Goal: Transaction & Acquisition: Purchase product/service

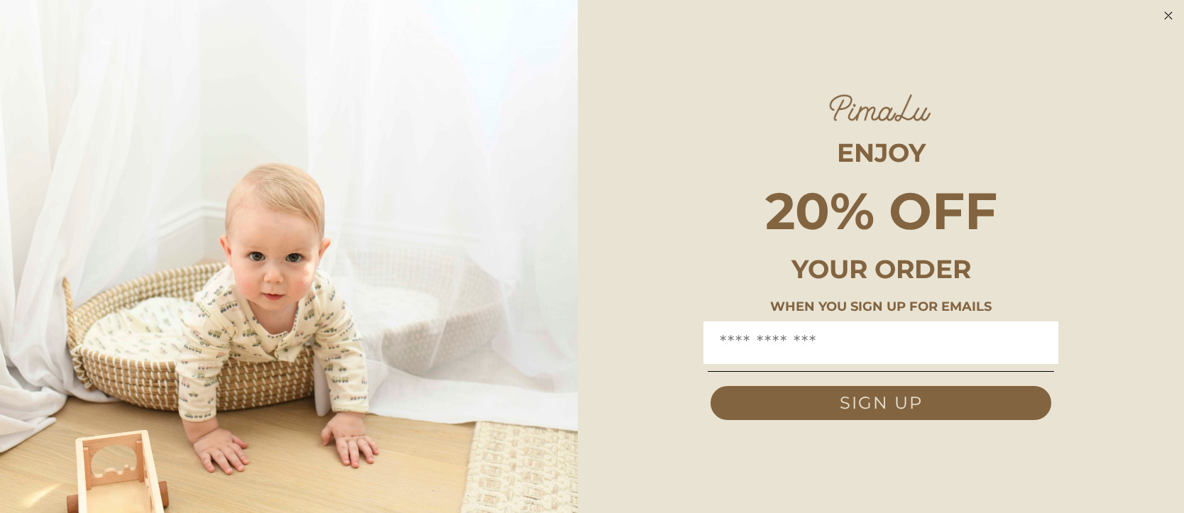
click at [1164, 13] on circle "Close dialog" at bounding box center [1168, 16] width 16 height 16
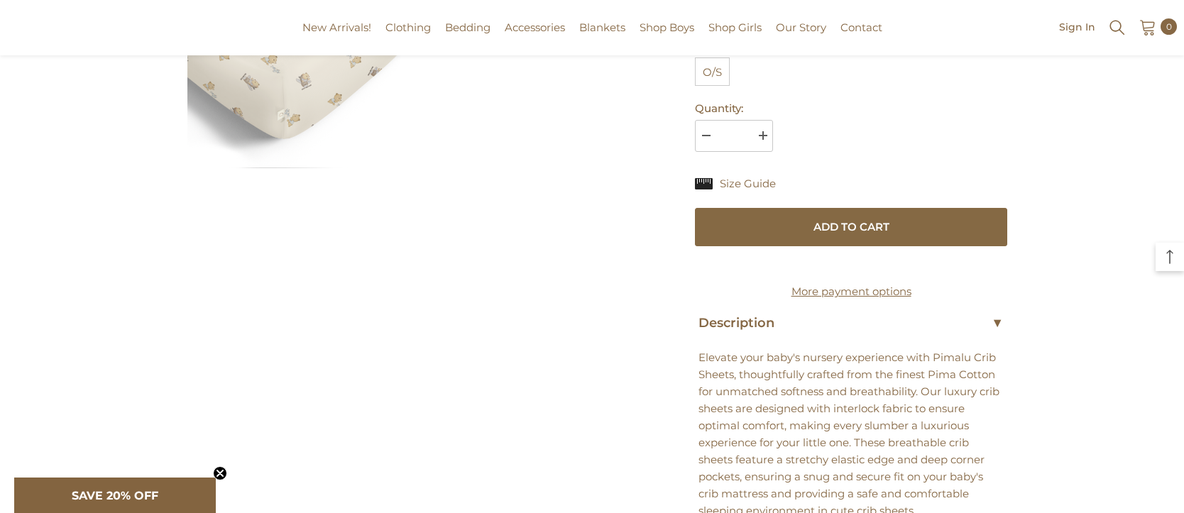
scroll to position [445, 0]
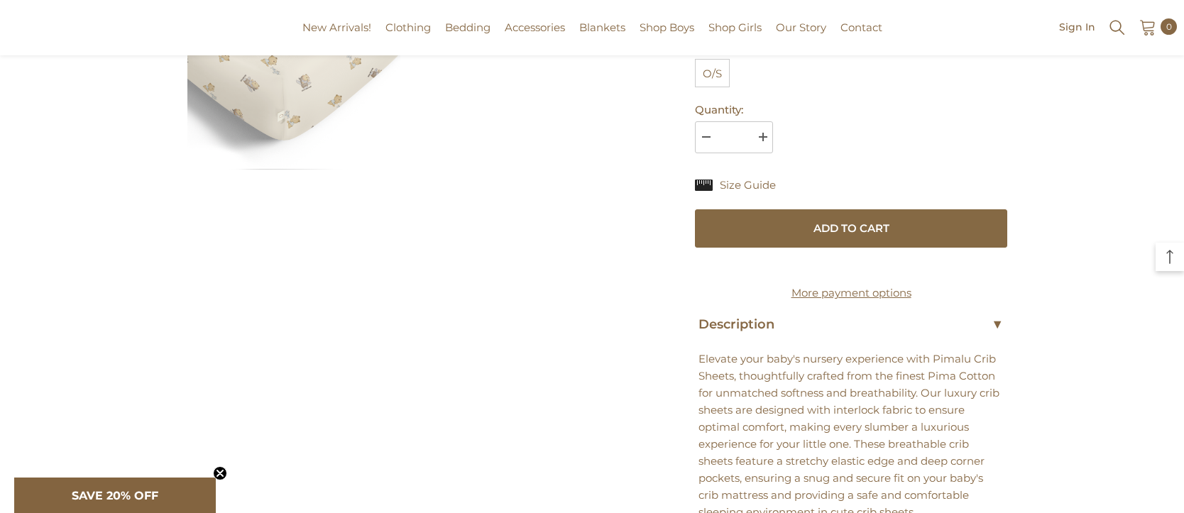
click at [305, 116] on img at bounding box center [293, 63] width 213 height 213
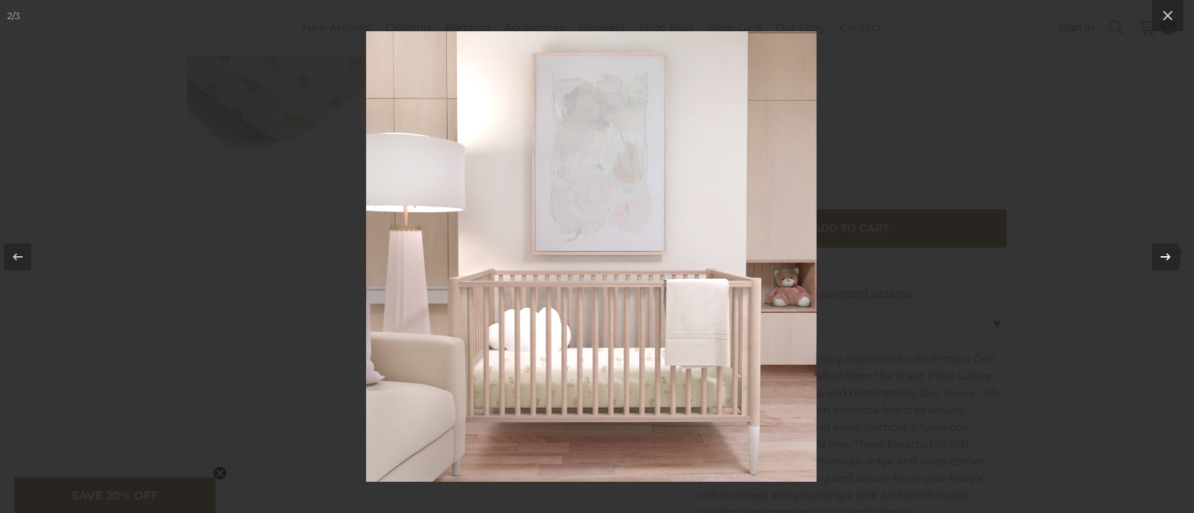
click at [1162, 245] on div at bounding box center [1165, 256] width 27 height 27
click at [1183, 111] on div at bounding box center [597, 256] width 1194 height 513
